Goal: Task Accomplishment & Management: Complete application form

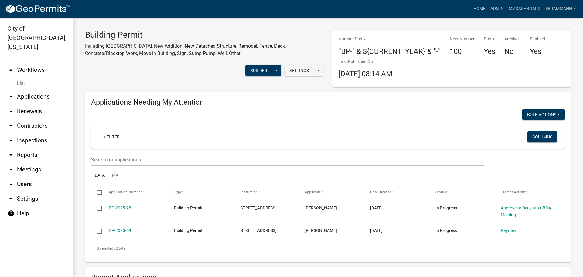
select select "3: 100"
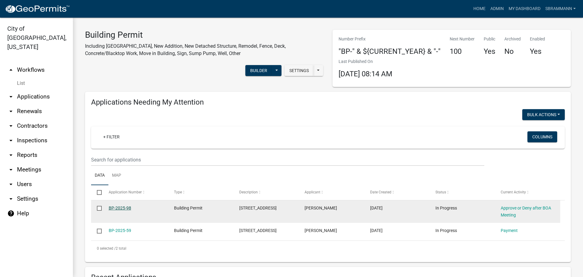
click at [121, 207] on link "BP-2025-98" at bounding box center [120, 207] width 22 height 5
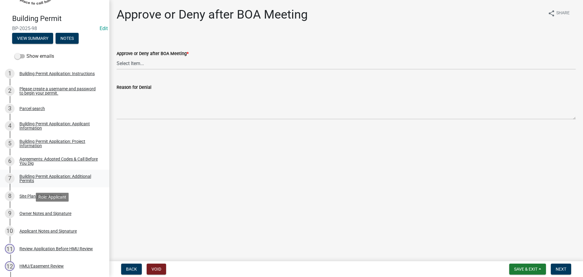
scroll to position [152, 0]
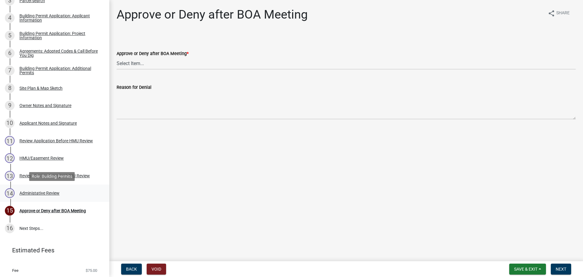
click at [38, 191] on div "Administative Review" at bounding box center [39, 193] width 40 height 4
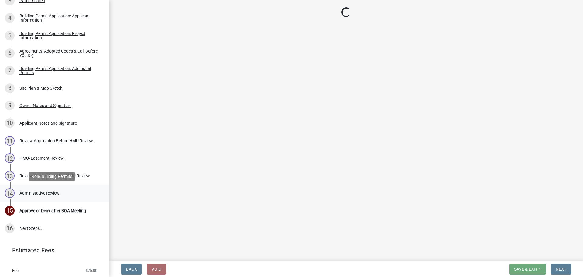
select select "e0f15ebd-fcd0-4e2f-b9fa-ef6c8ddbb9c6"
select select "50d3382b-18dd-4311-9a34-98b71270ef49"
select select "a27baf27-d143-4a8b-9d65-19f13622b682"
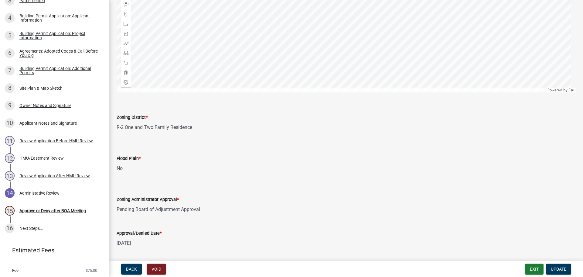
scroll to position [317, 0]
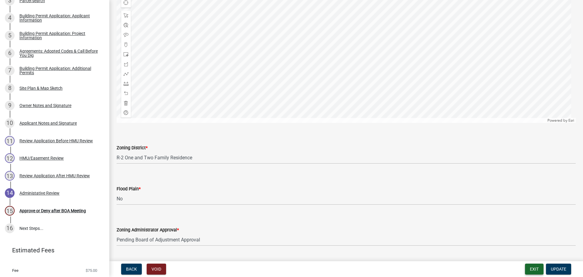
click at [532, 268] on button "Exit" at bounding box center [534, 268] width 19 height 11
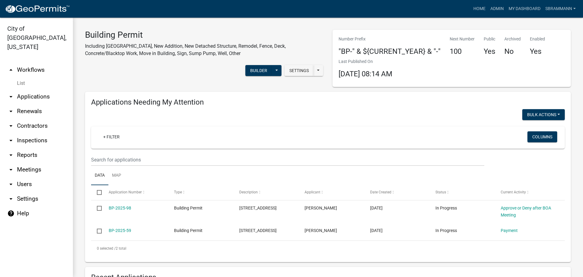
select select "3: 100"
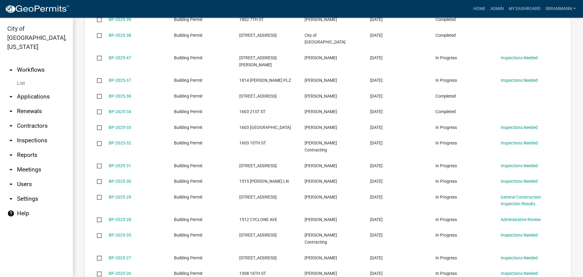
scroll to position [1487, 0]
